Goal: Information Seeking & Learning: Learn about a topic

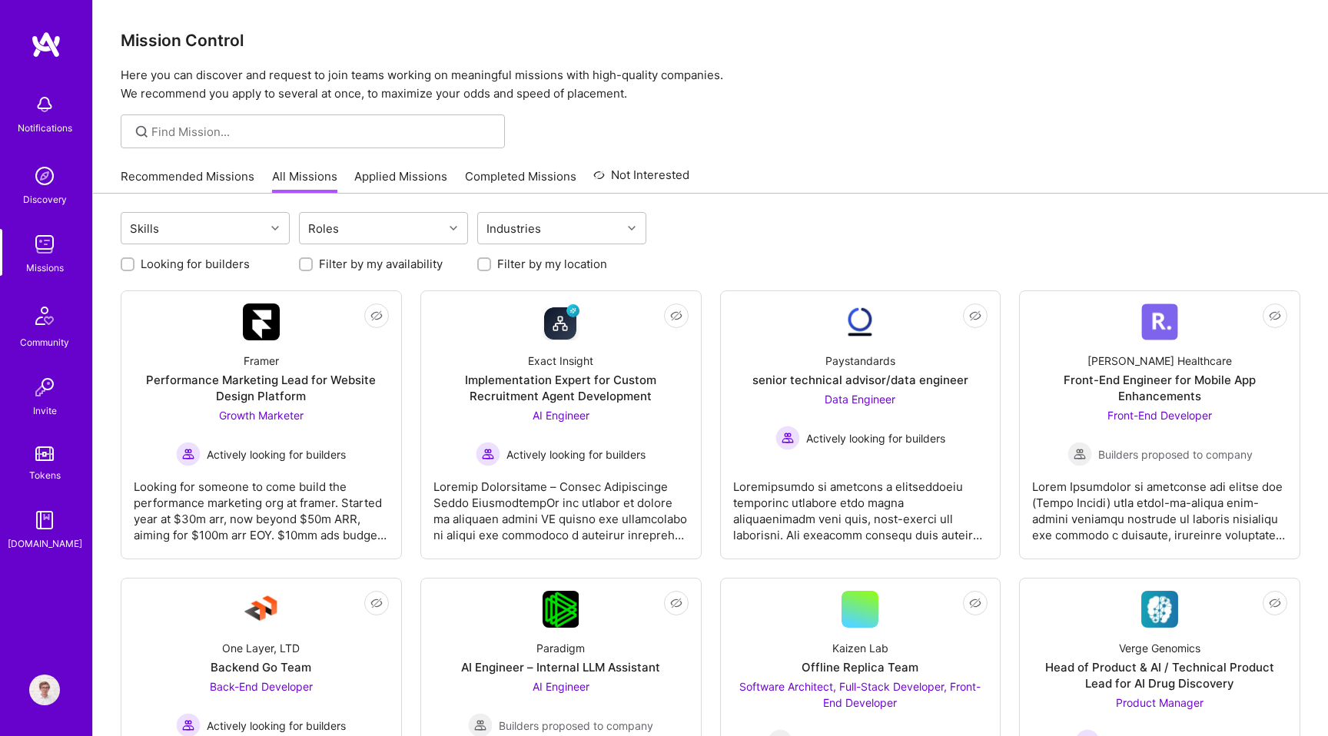
click at [41, 105] on img at bounding box center [44, 104] width 31 height 31
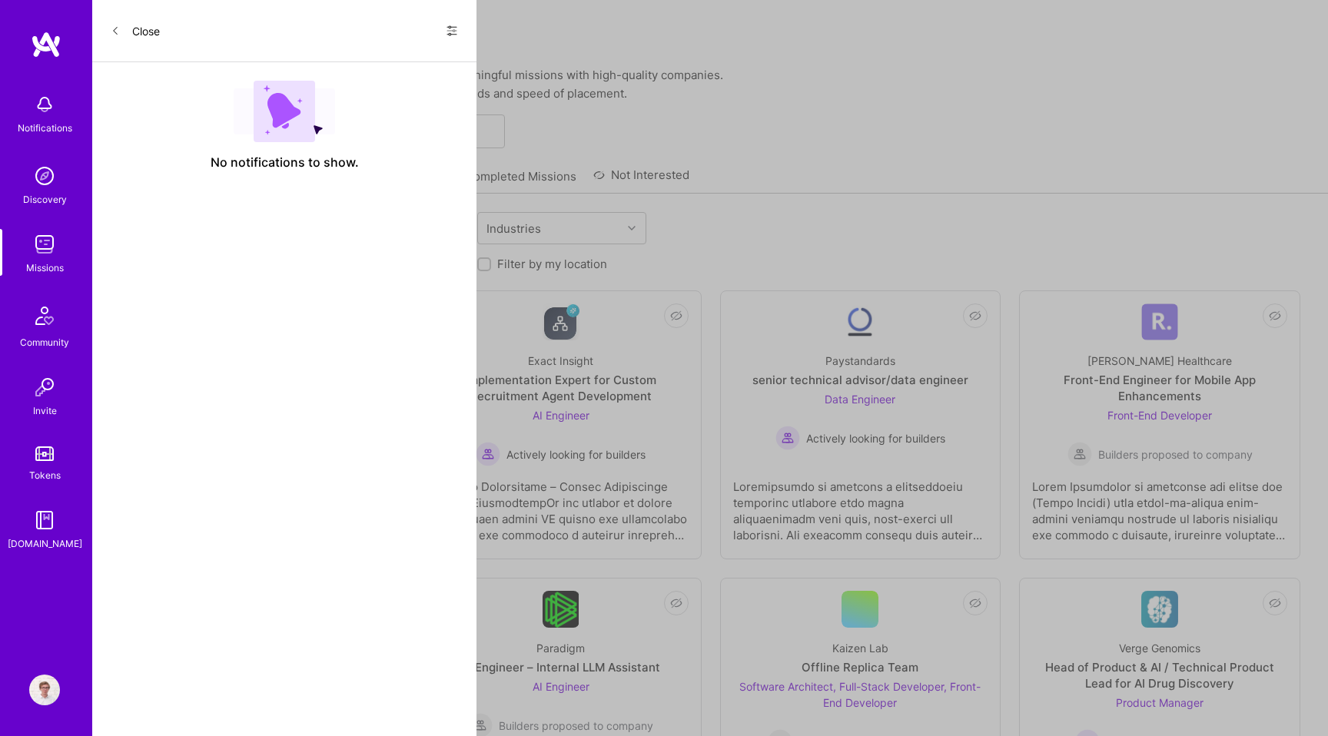
click at [42, 110] on div "Notifications Discovery Missions Community Invite Tokens A.Guide" at bounding box center [46, 319] width 92 height 466
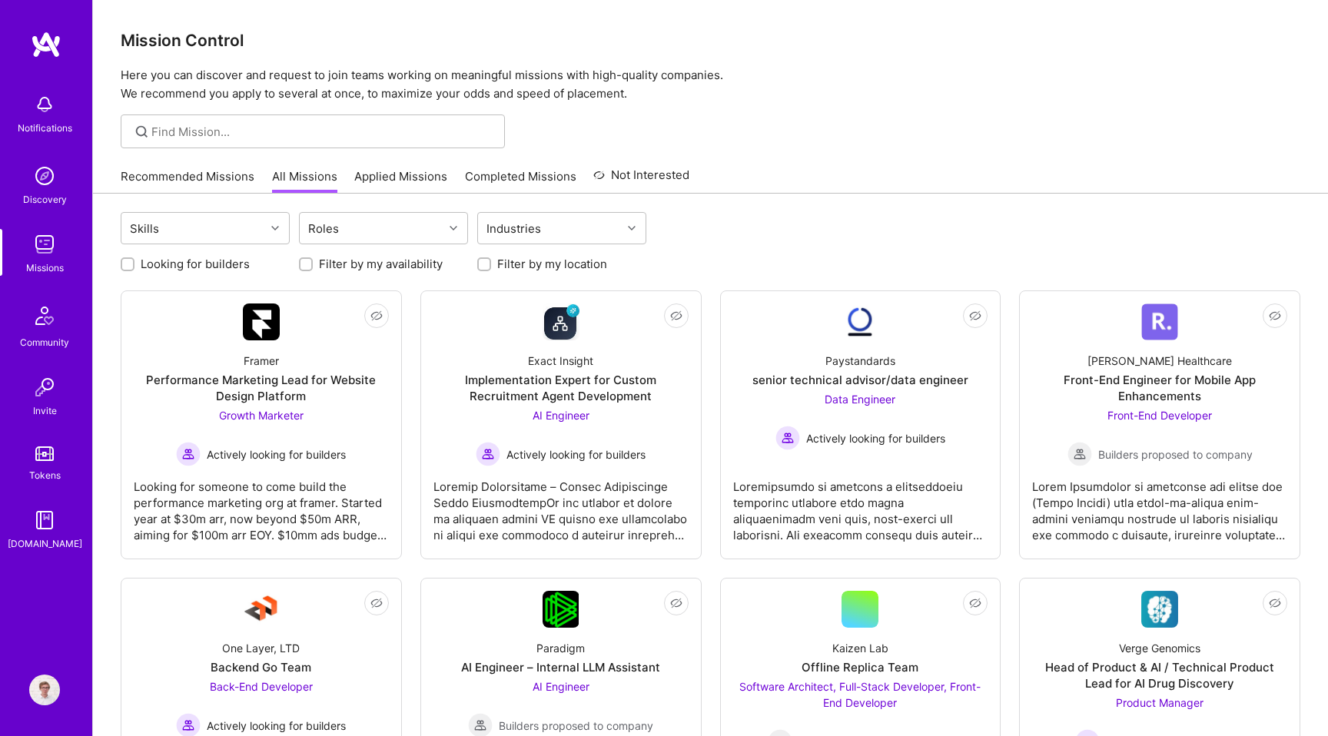
click at [151, 263] on label "Looking for builders" at bounding box center [195, 264] width 109 height 16
click at [134, 263] on input "Looking for builders" at bounding box center [129, 265] width 11 height 11
checkbox input "true"
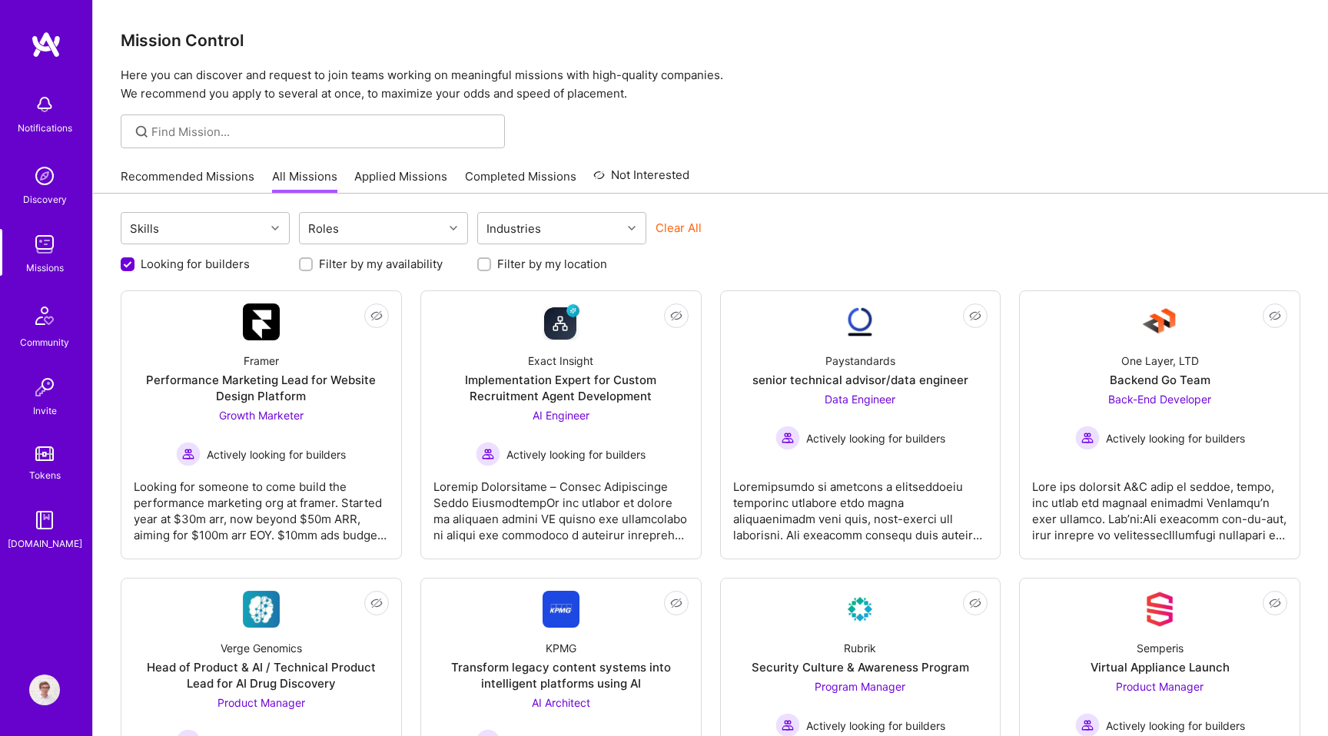
click at [526, 265] on label "Filter by my location" at bounding box center [552, 264] width 110 height 16
click at [491, 265] on input "Filter by my location" at bounding box center [485, 265] width 11 height 11
checkbox input "true"
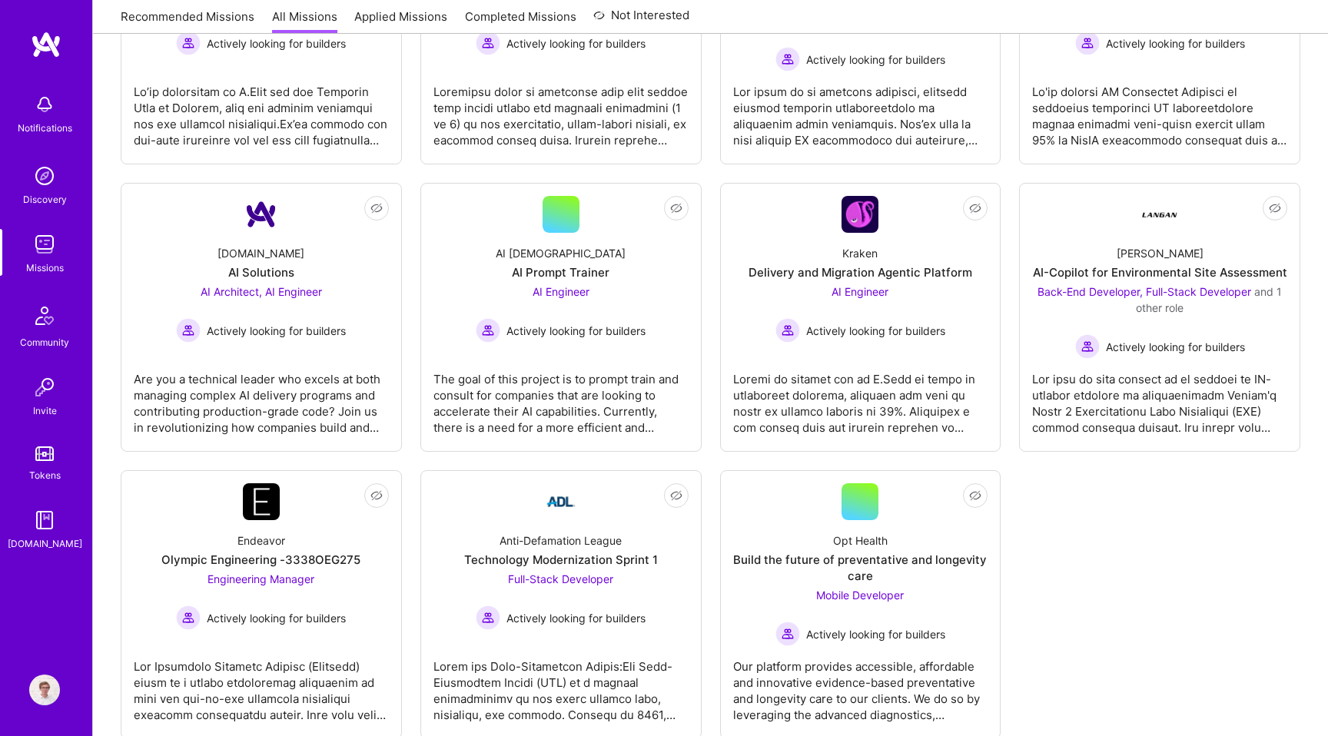
scroll to position [1010, 0]
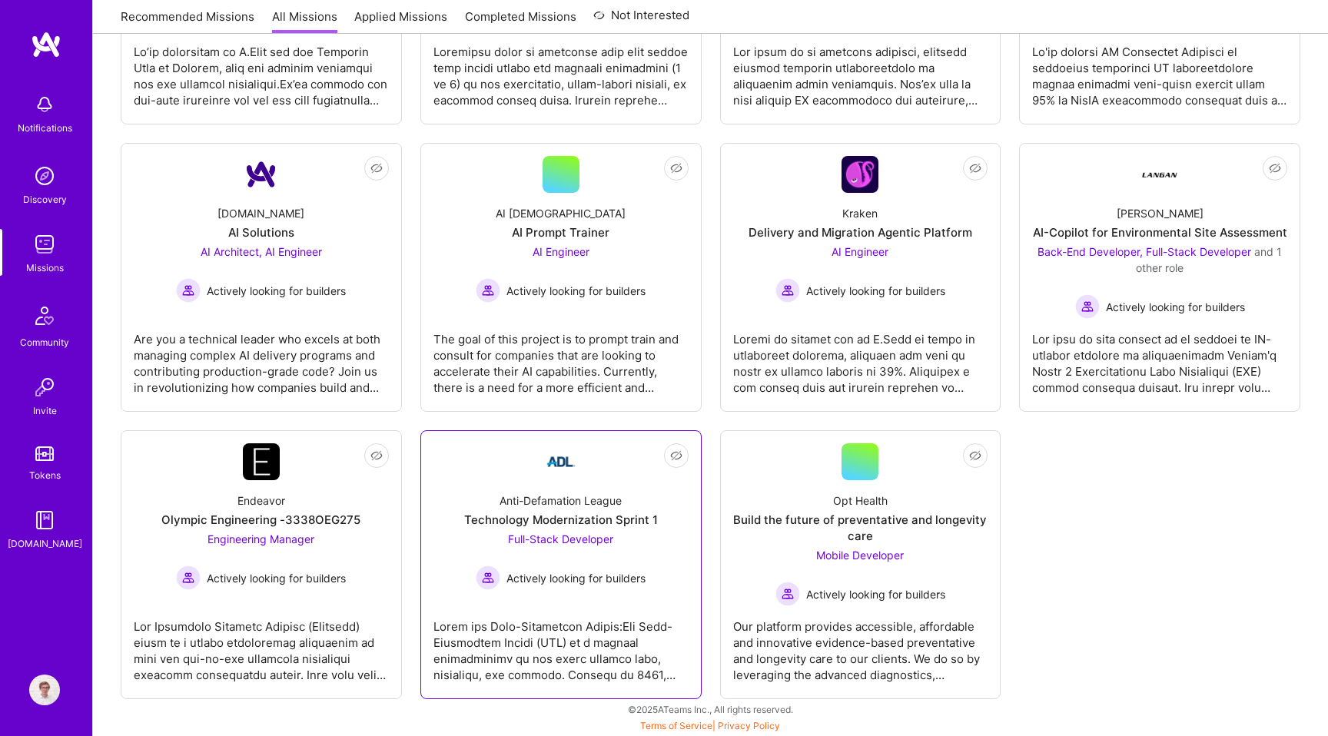
click at [482, 602] on link "Not Interested Anti-Defamation League Technology Modernization Sprint 1 Full-St…" at bounding box center [560, 564] width 255 height 243
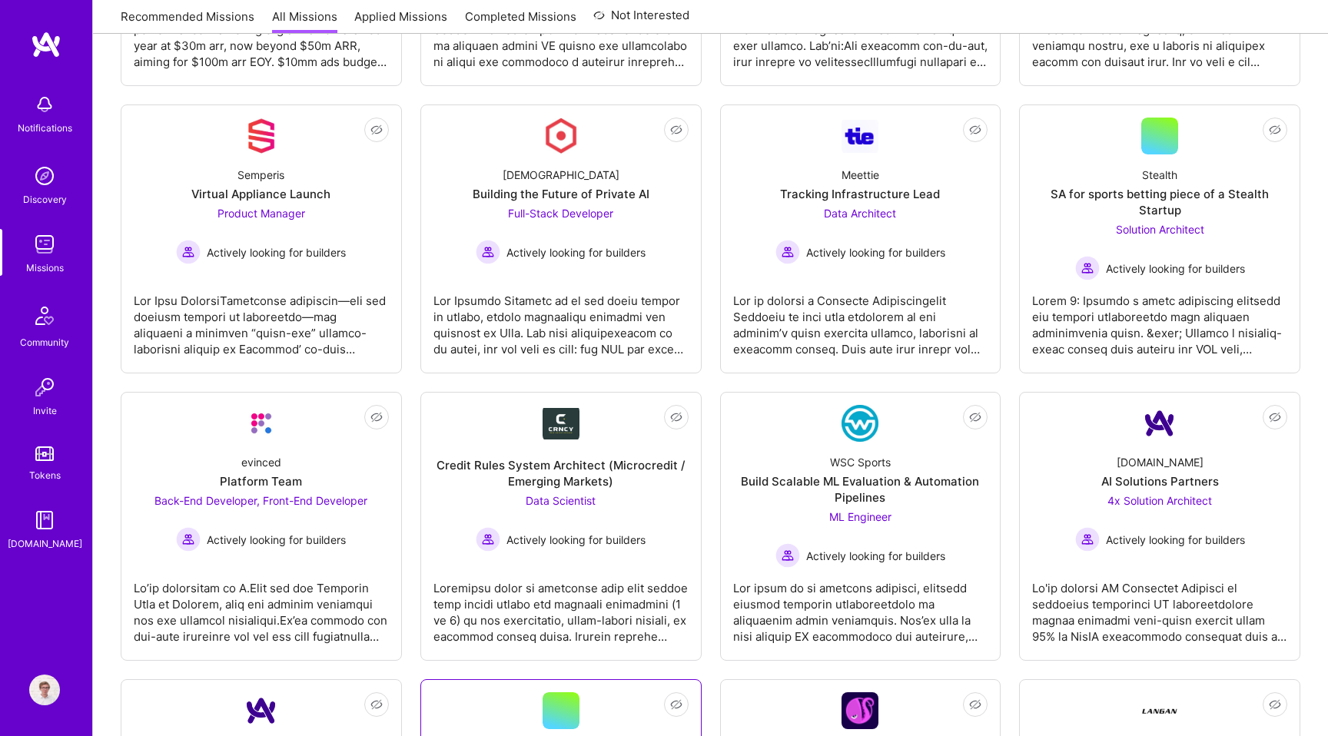
scroll to position [0, 0]
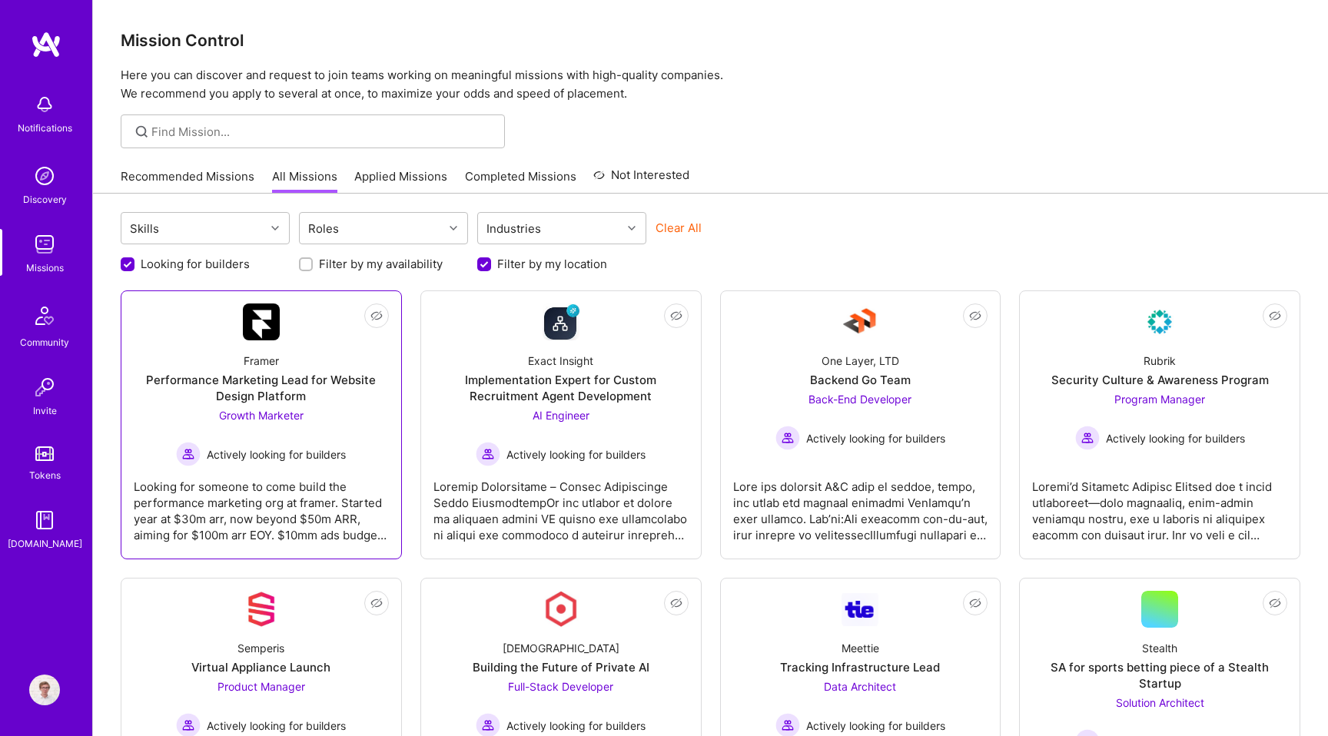
click at [338, 425] on div "Growth Marketer Actively looking for builders" at bounding box center [261, 436] width 170 height 59
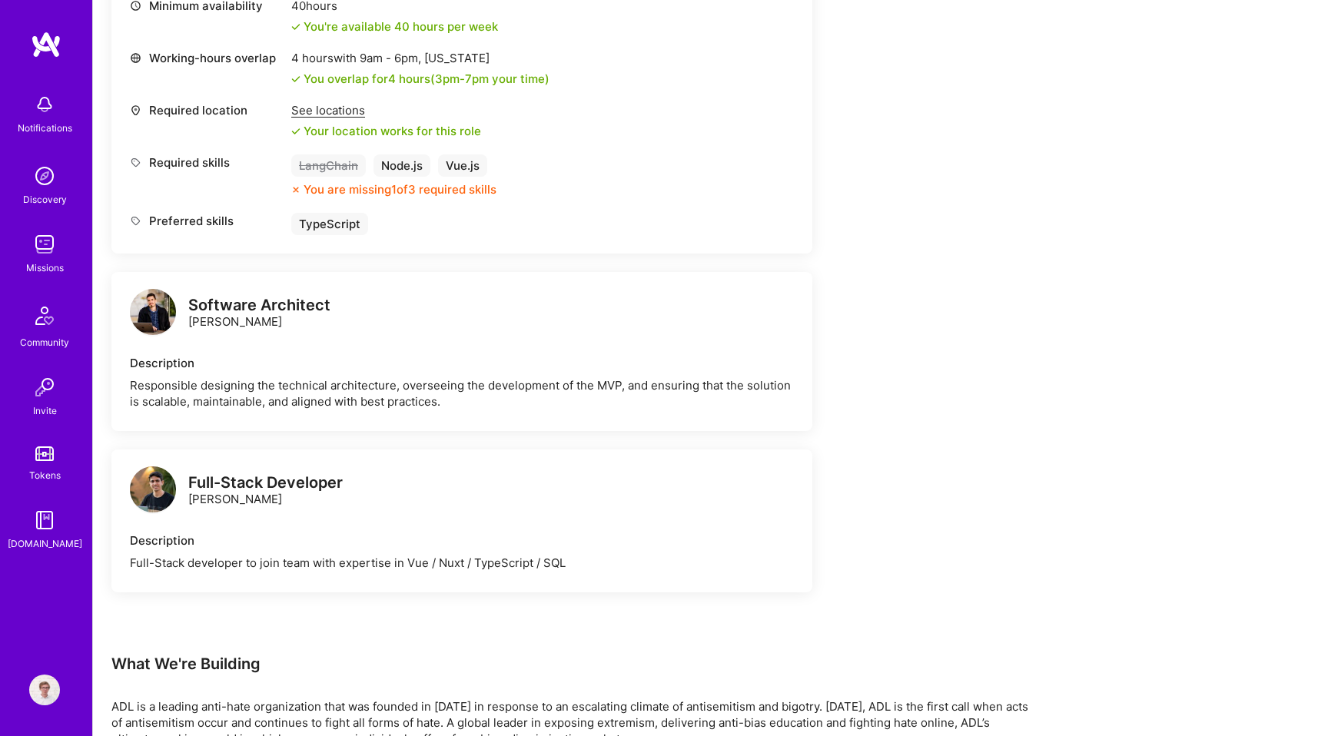
scroll to position [507, 0]
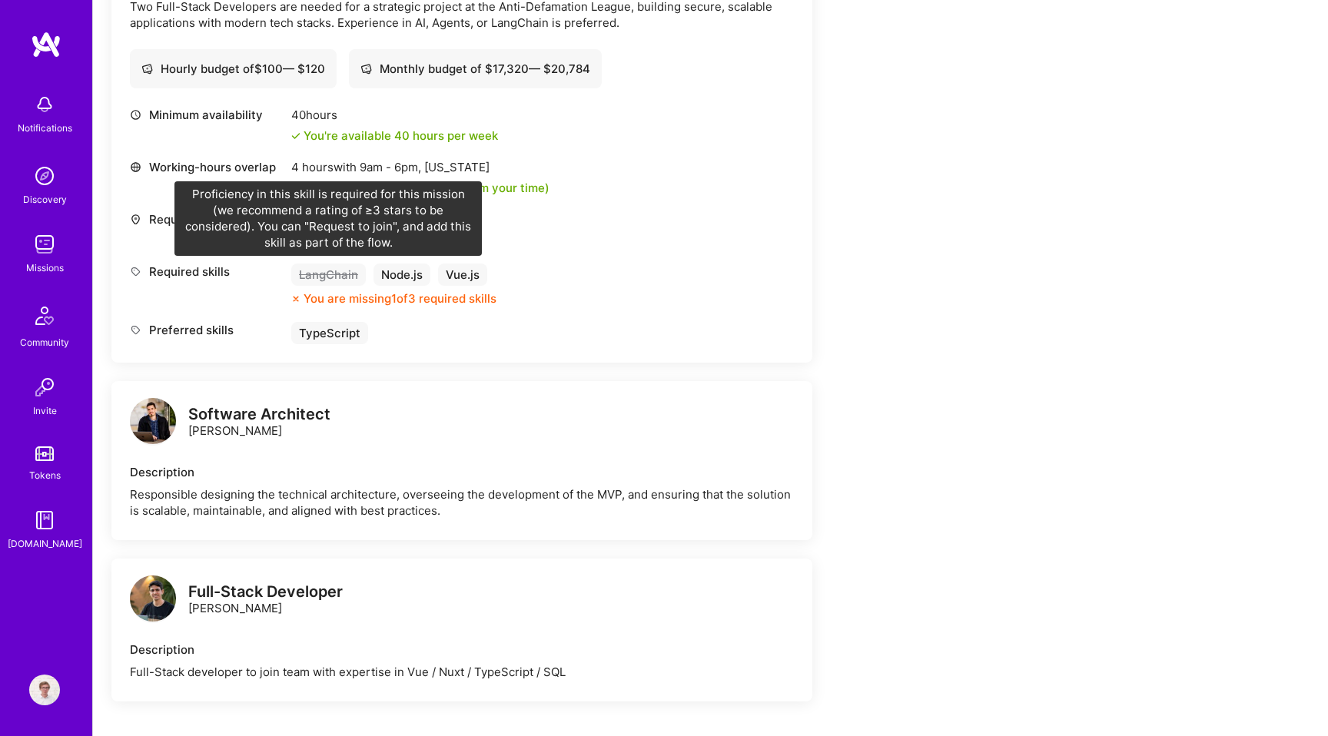
click at [341, 281] on div "LangChain" at bounding box center [328, 275] width 75 height 22
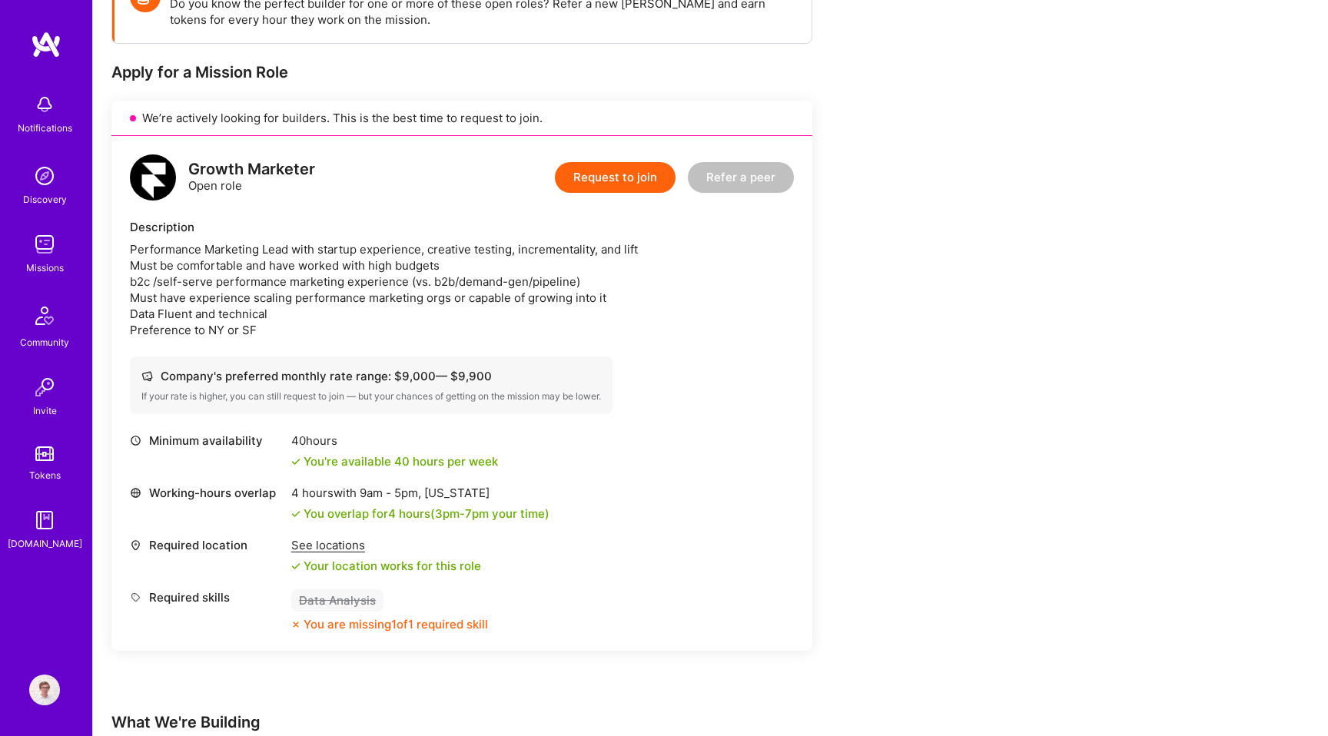
scroll to position [391, 0]
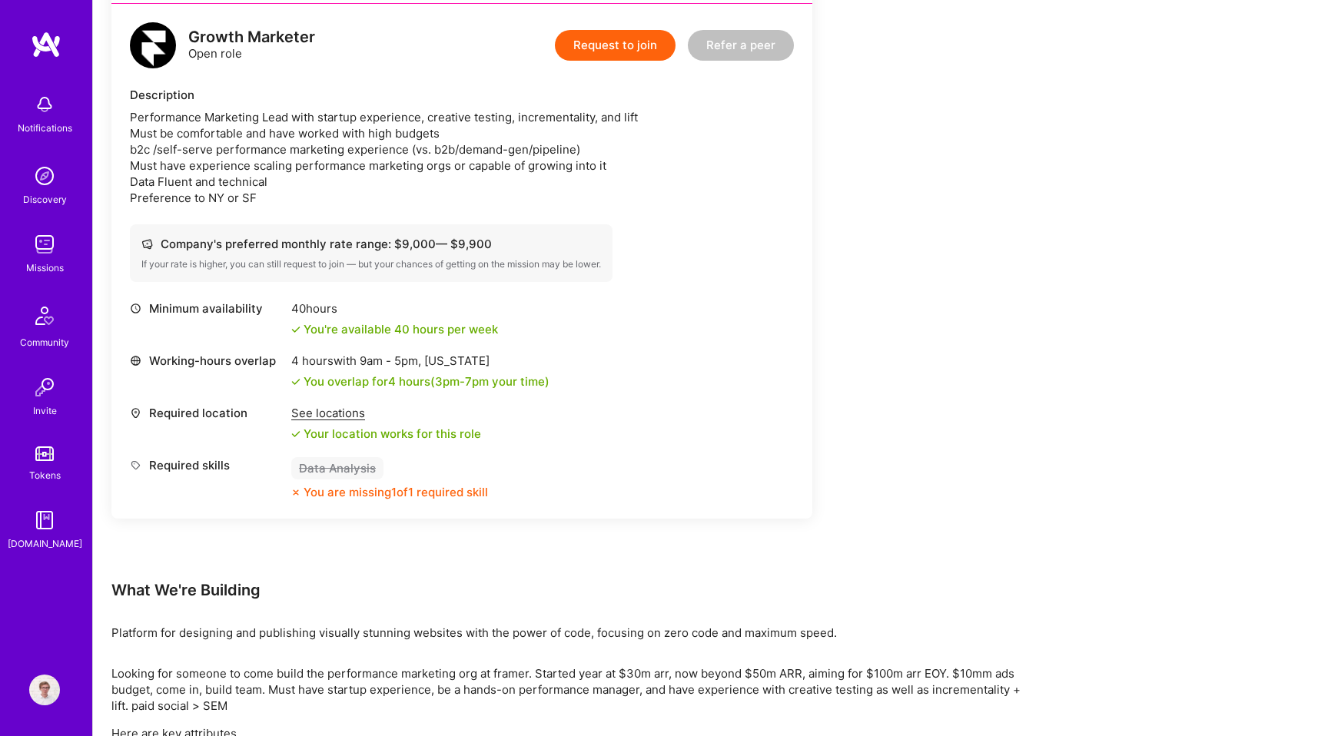
click at [458, 151] on div "Performance Marketing Lead with startup experience, creative testing, increment…" at bounding box center [462, 157] width 664 height 97
click at [451, 173] on div "Performance Marketing Lead with startup experience, creative testing, increment…" at bounding box center [462, 157] width 664 height 97
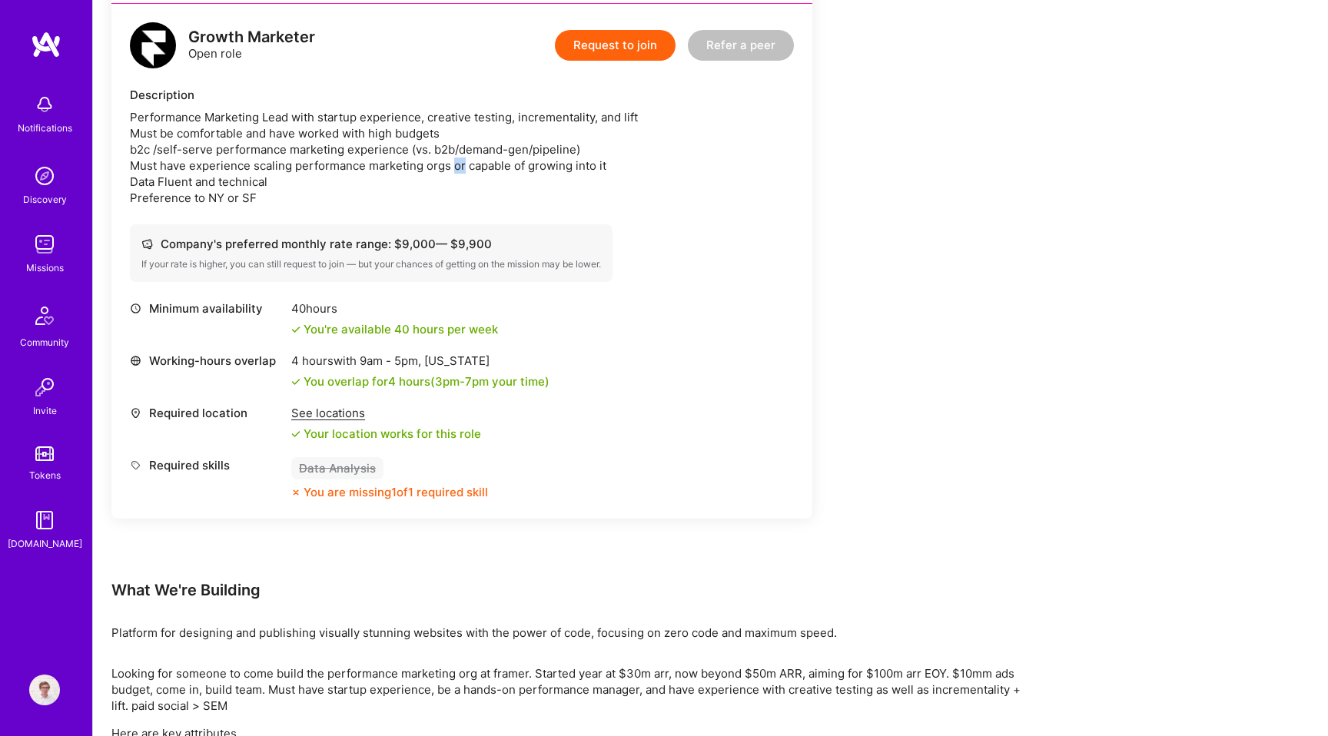
click at [451, 173] on div "Performance Marketing Lead with startup experience, creative testing, increment…" at bounding box center [462, 157] width 664 height 97
click at [426, 191] on div "Performance Marketing Lead with startup experience, creative testing, increment…" at bounding box center [462, 157] width 664 height 97
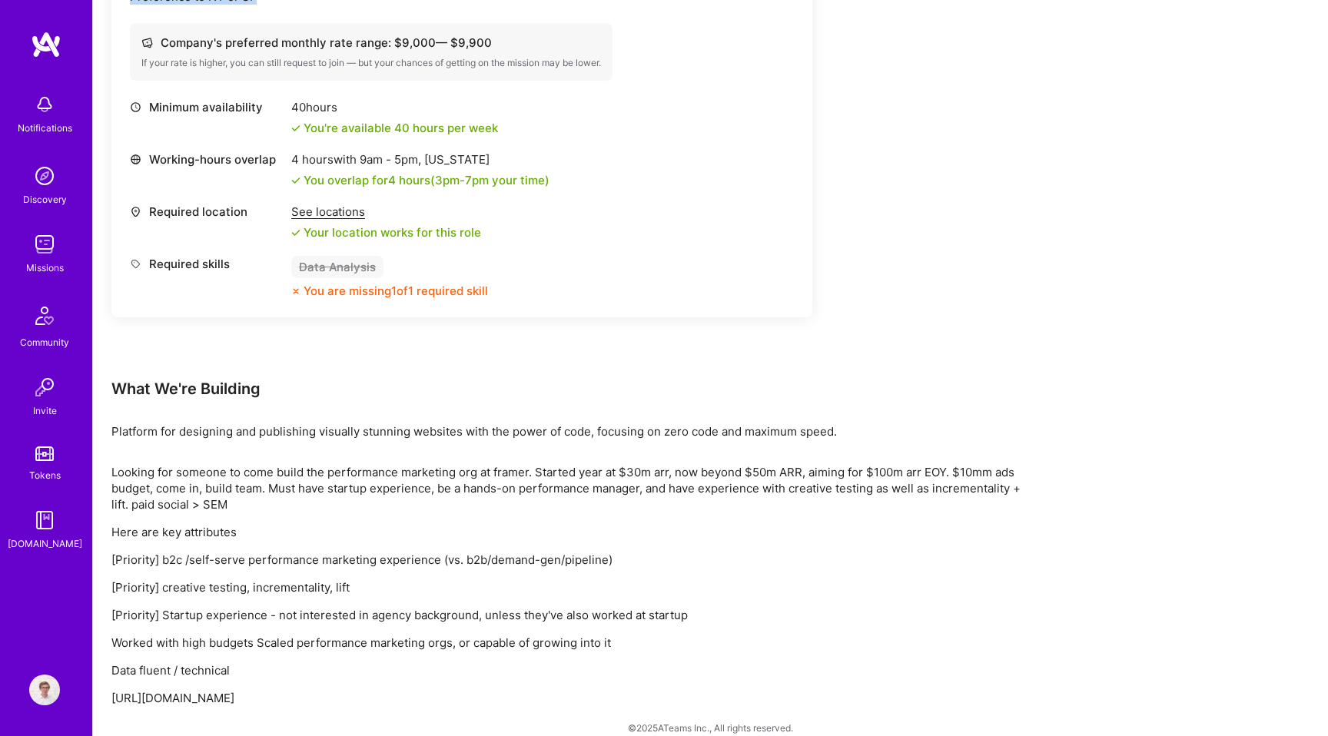
scroll to position [611, 0]
